Goal: Task Accomplishment & Management: Complete application form

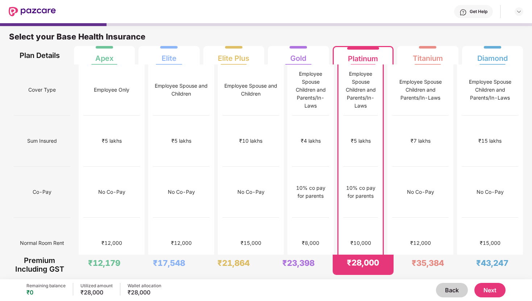
click at [492, 292] on button "Next" at bounding box center [489, 290] width 31 height 14
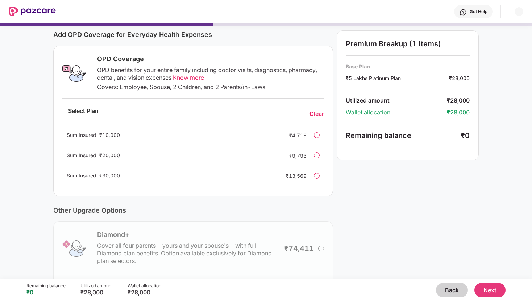
scroll to position [93, 0]
click at [317, 136] on div at bounding box center [317, 136] width 6 height 6
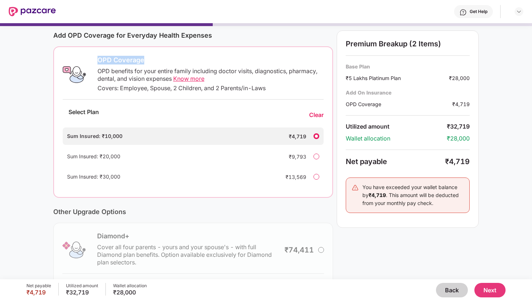
drag, startPoint x: 97, startPoint y: 59, endPoint x: 143, endPoint y: 60, distance: 46.4
click at [143, 60] on div "OPD Coverage" at bounding box center [210, 60] width 226 height 9
copy div "OPD Coverage"
click at [188, 79] on span "Know more" at bounding box center [188, 78] width 31 height 7
drag, startPoint x: 483, startPoint y: 292, endPoint x: 342, endPoint y: 180, distance: 180.2
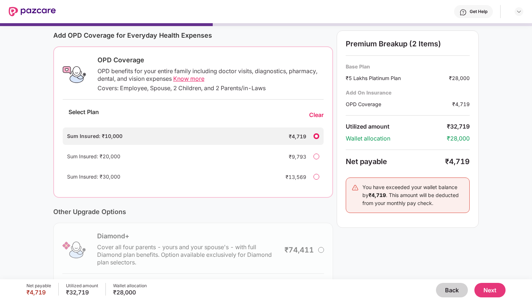
click at [342, 180] on div "Get Help Enhance Your Insurance Coverage Current Base Plan Change ₹5 Lakhs Plat…" at bounding box center [266, 150] width 532 height 301
click at [317, 115] on div "Clear" at bounding box center [316, 115] width 14 height 8
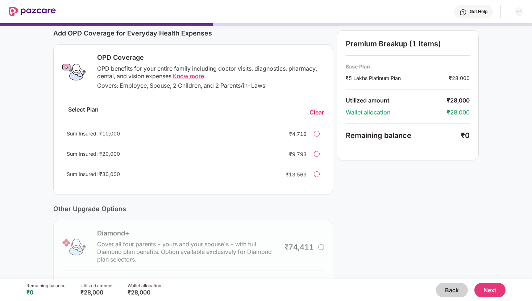
scroll to position [151, 0]
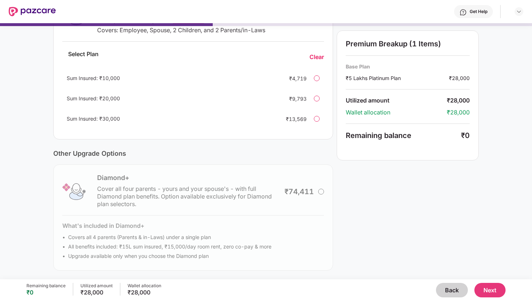
click at [489, 293] on button "Next" at bounding box center [489, 290] width 31 height 14
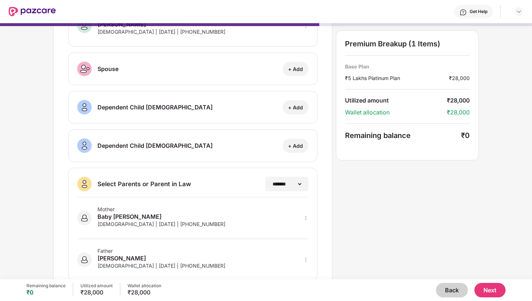
scroll to position [75, 0]
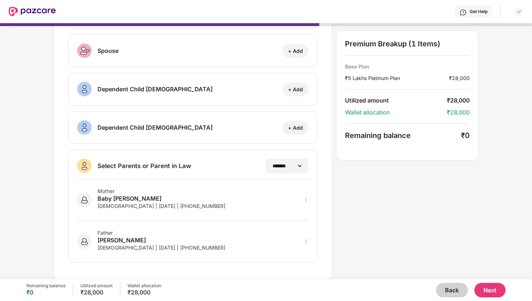
click at [231, 197] on div "Mother Baby [PERSON_NAME] [DEMOGRAPHIC_DATA] | [DATE] | [PHONE_NUMBER]" at bounding box center [192, 200] width 231 height 42
click at [491, 288] on button "Next" at bounding box center [489, 290] width 31 height 14
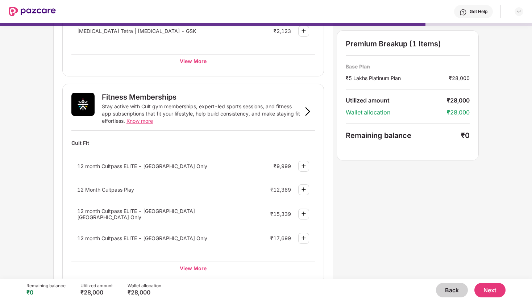
scroll to position [211, 0]
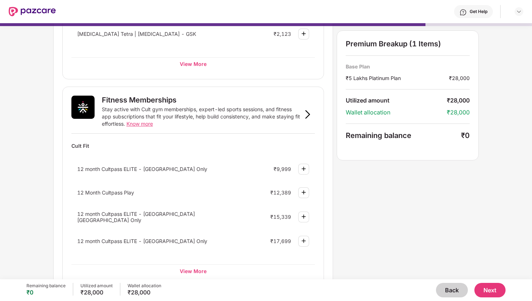
click at [305, 169] on img at bounding box center [303, 168] width 9 height 9
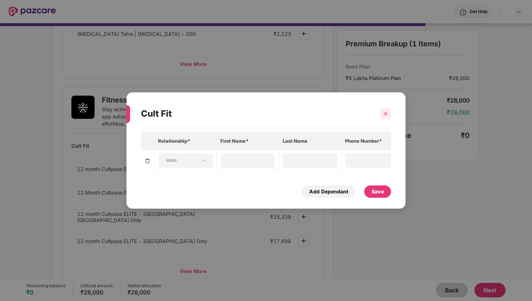
click at [384, 116] on div at bounding box center [385, 113] width 11 height 11
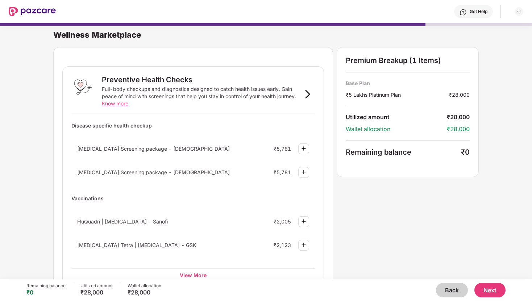
scroll to position [0, 0]
click at [308, 93] on img at bounding box center [307, 94] width 9 height 9
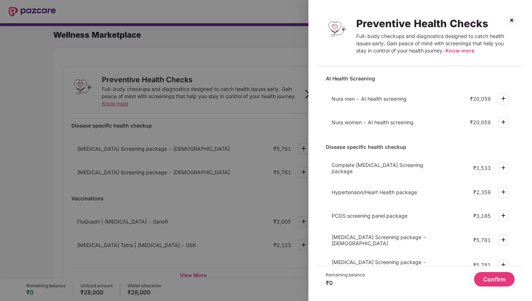
click at [511, 19] on img at bounding box center [512, 20] width 12 height 12
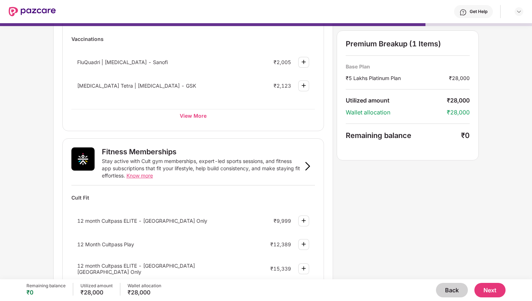
scroll to position [280, 0]
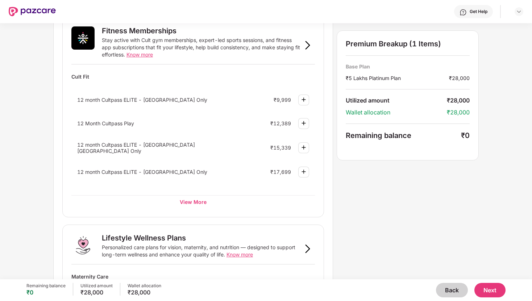
click at [488, 292] on button "Next" at bounding box center [489, 290] width 31 height 14
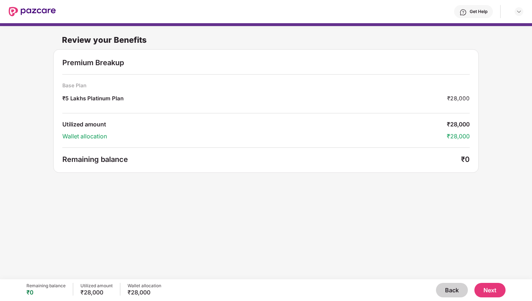
click at [491, 292] on button "Next" at bounding box center [489, 290] width 31 height 14
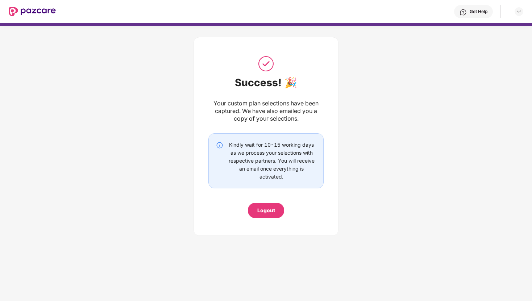
click at [268, 211] on div "Logout" at bounding box center [266, 211] width 18 height 8
